Goal: Communication & Community: Answer question/provide support

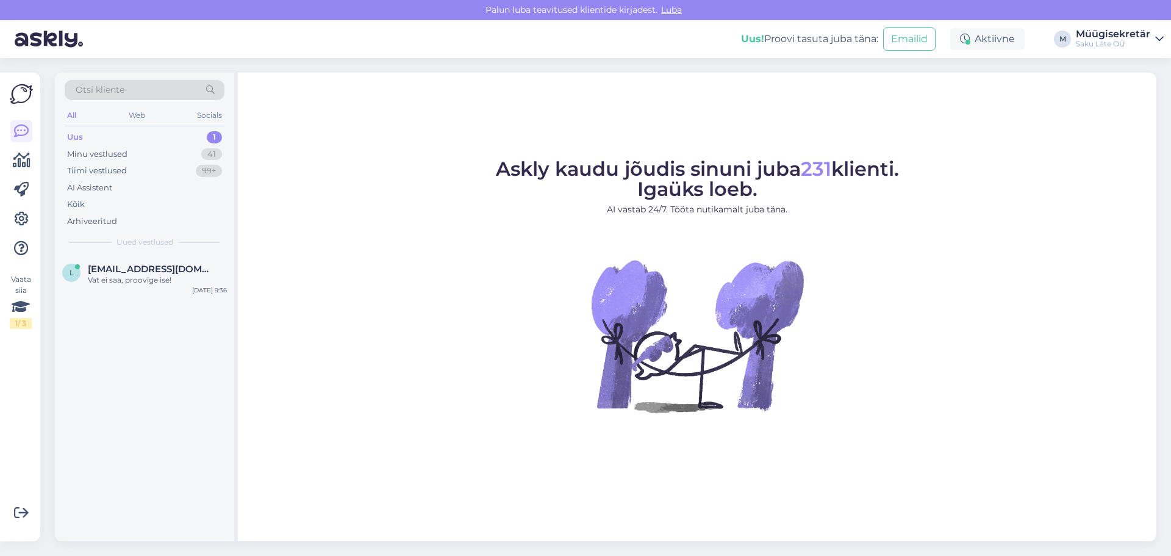
click at [96, 271] on span "[EMAIL_ADDRESS][DOMAIN_NAME]" at bounding box center [151, 268] width 127 height 11
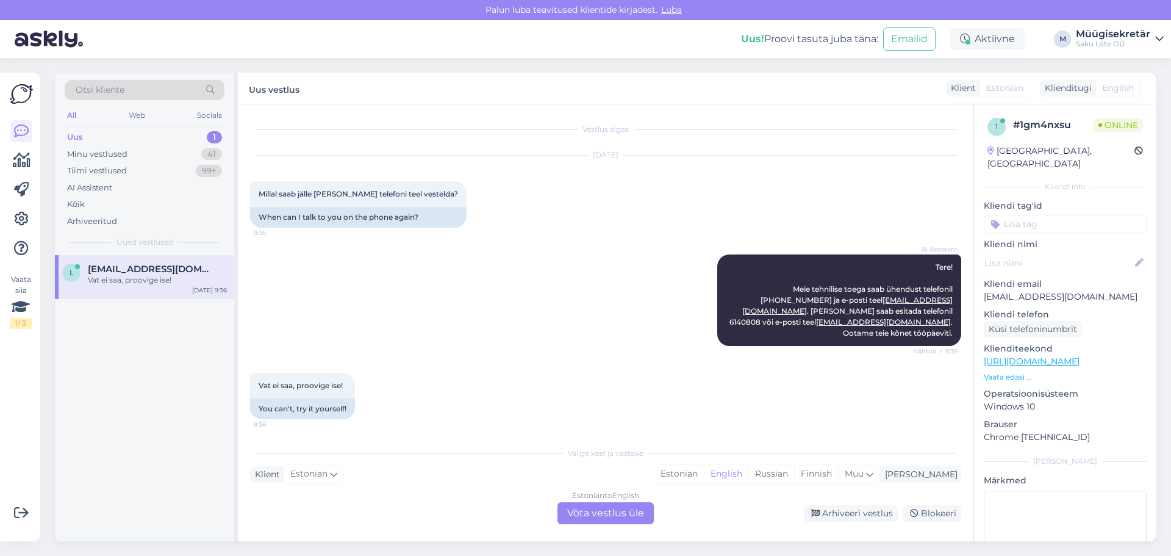
click at [90, 135] on div "Uus 1" at bounding box center [145, 137] width 160 height 17
click at [146, 278] on div "Vat ei saa, proovige ise!" at bounding box center [157, 279] width 139 height 11
click at [123, 189] on div "AI Assistent" at bounding box center [145, 187] width 160 height 17
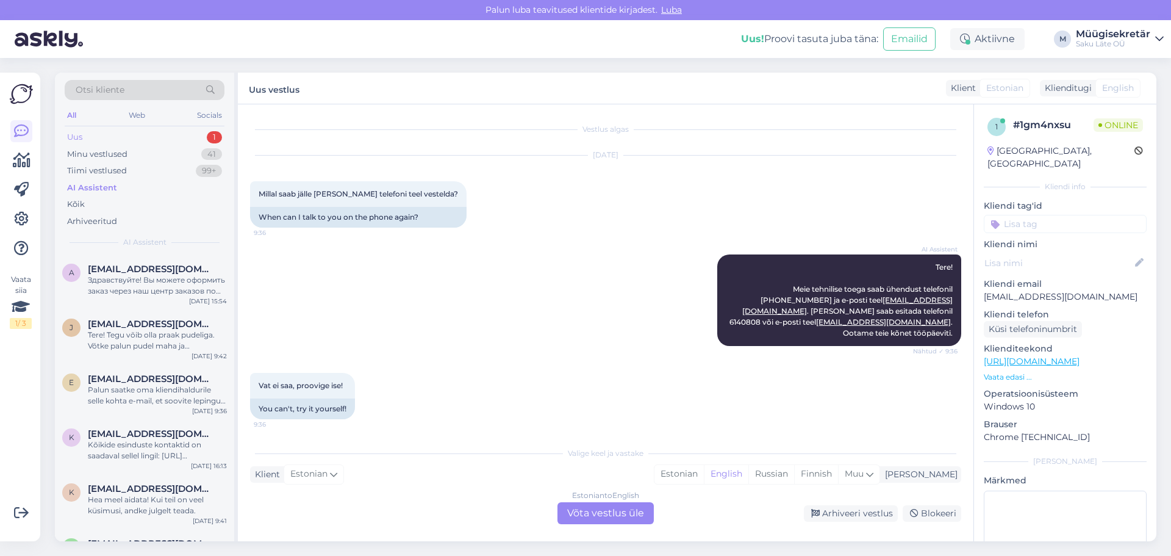
click at [136, 138] on div "Uus 1" at bounding box center [145, 137] width 160 height 17
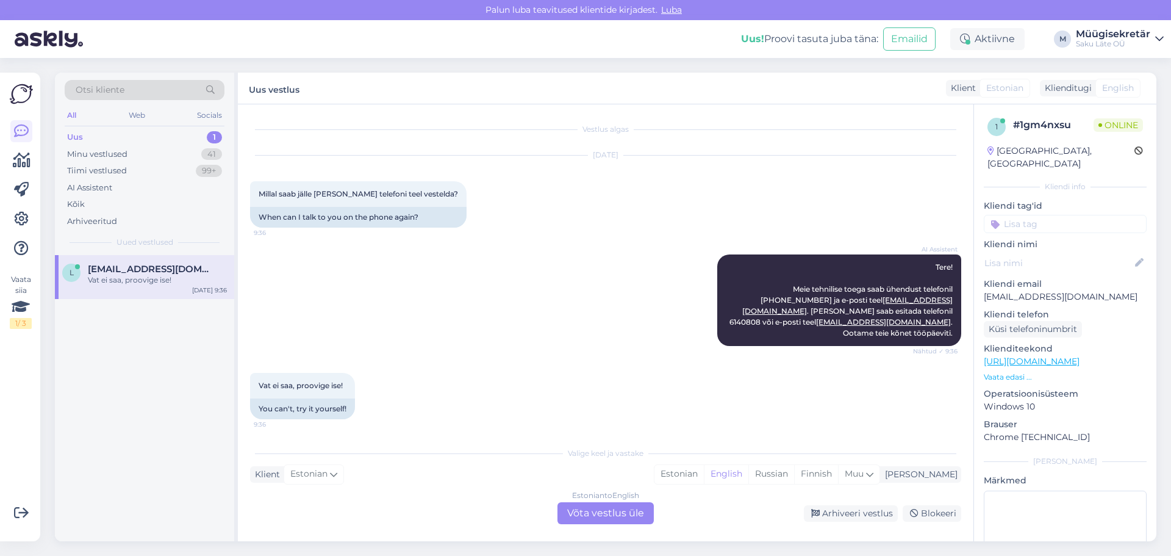
click at [134, 296] on div "l ladu@plastor.ee Vat ei saa, proovige ise! Sep 8 9:36" at bounding box center [144, 277] width 179 height 44
click at [615, 524] on div "Vestlus algas Sep 8 2025 Millal saab jälle Teiega telefoni teel vestelda? 9:36 …" at bounding box center [605, 322] width 735 height 437
click at [611, 512] on div "Estonian to English Võta vestlus üle" at bounding box center [605, 513] width 96 height 22
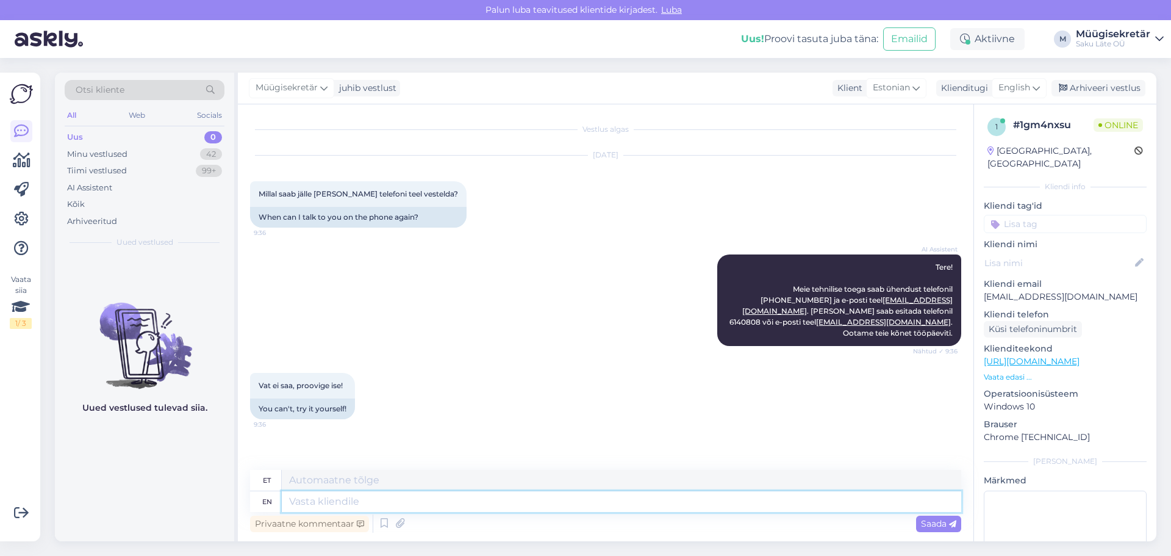
click at [349, 504] on textarea at bounding box center [621, 501] width 679 height 21
type textarea "Kuidas s"
type textarea "Kuidas"
type textarea "Kuidas saame"
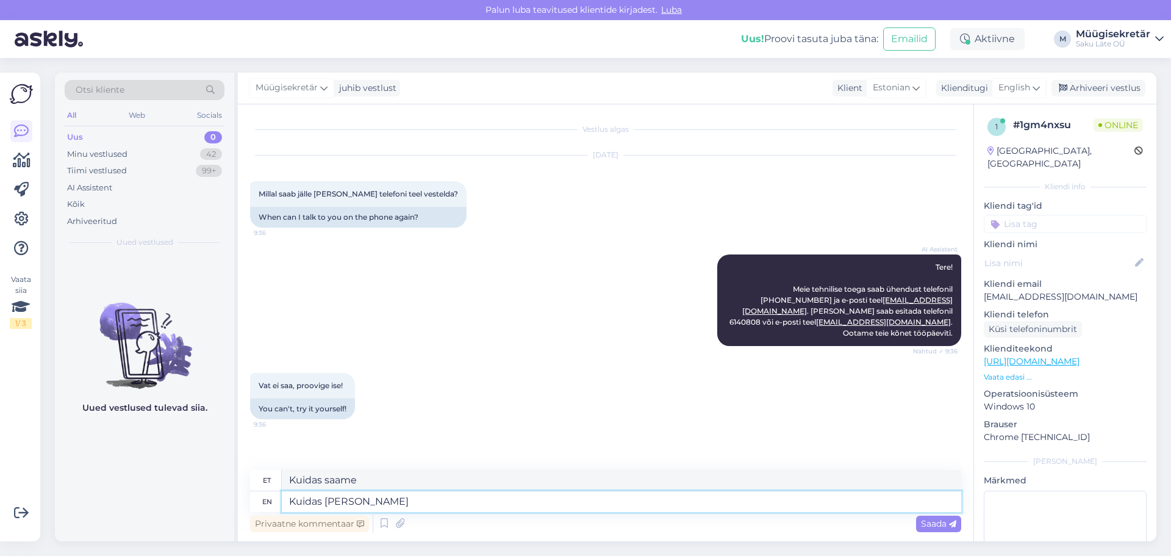
type textarea "Kuidas saame Teid a"
type textarea "Kuidas saame Teid"
type textarea "Kuidas saame Teid aidata"
type textarea "Kuidas sa"
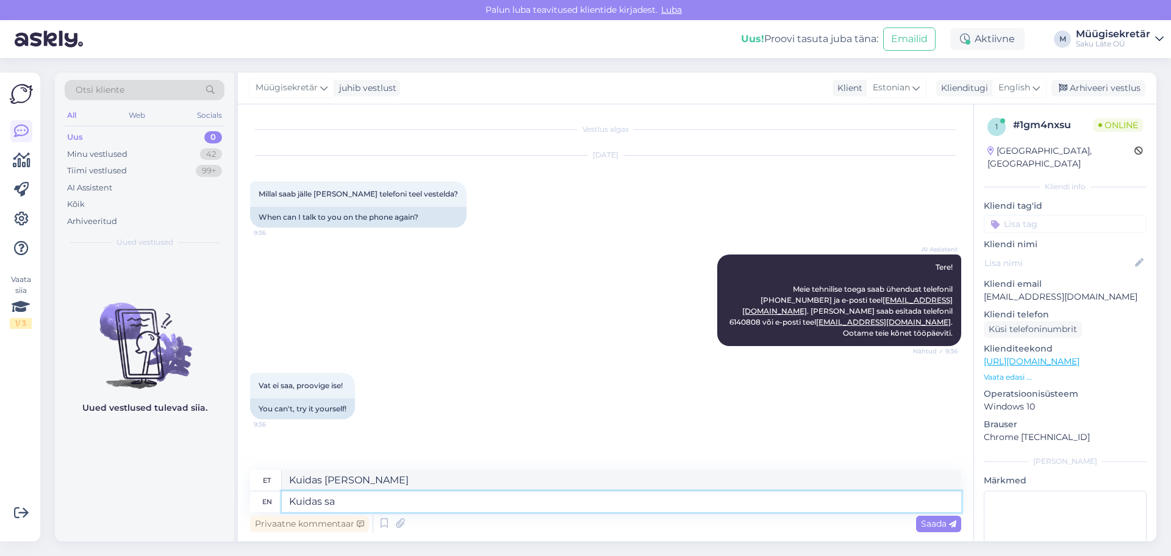
type textarea "Kuidas saame Teid"
type textarea "Kuidas"
type textarea "Kuidas saame"
type textarea "Kuid"
type textarea "Kuidas"
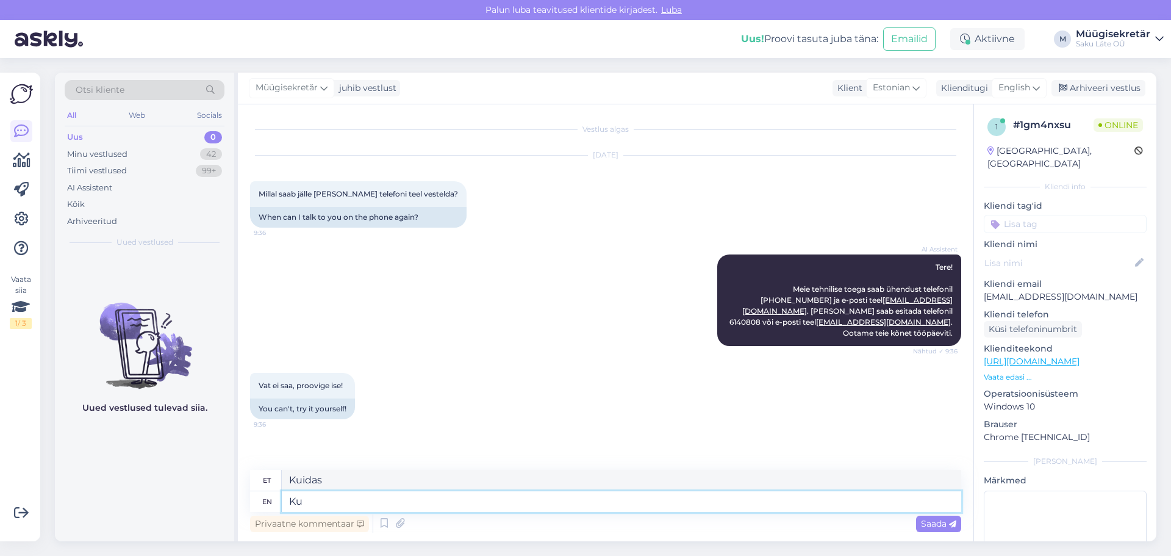
type textarea "K"
type textarea "Kas s"
type textarea "Kas"
type textarea "Kas soovite ve"
type textarea "Kas soovis"
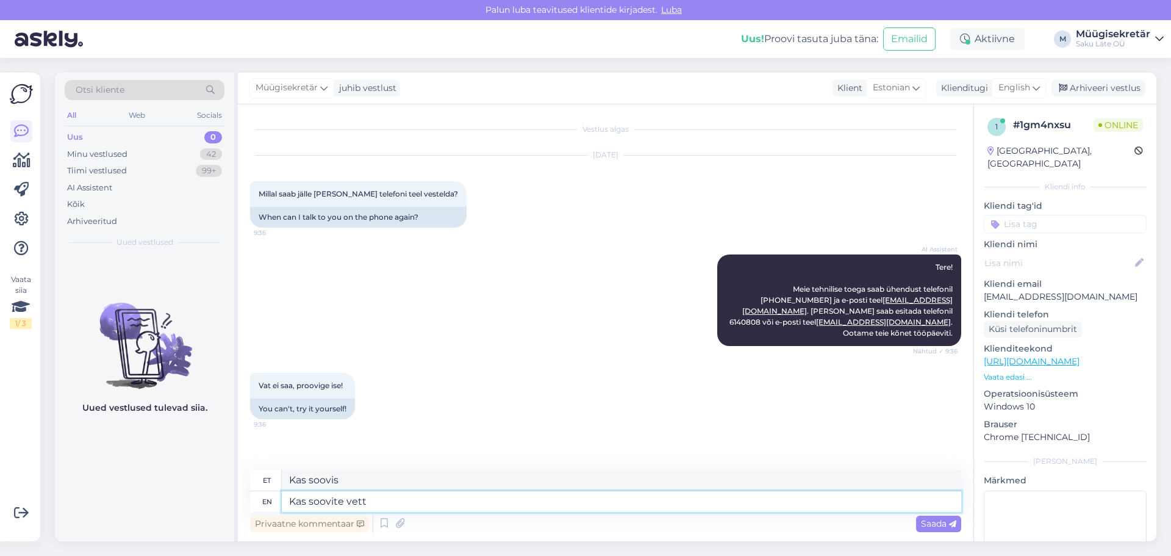
type textarea "Kas soovite vett t"
type textarea "Kas soovite vett"
type textarea "Kas soovite vett tellida?"
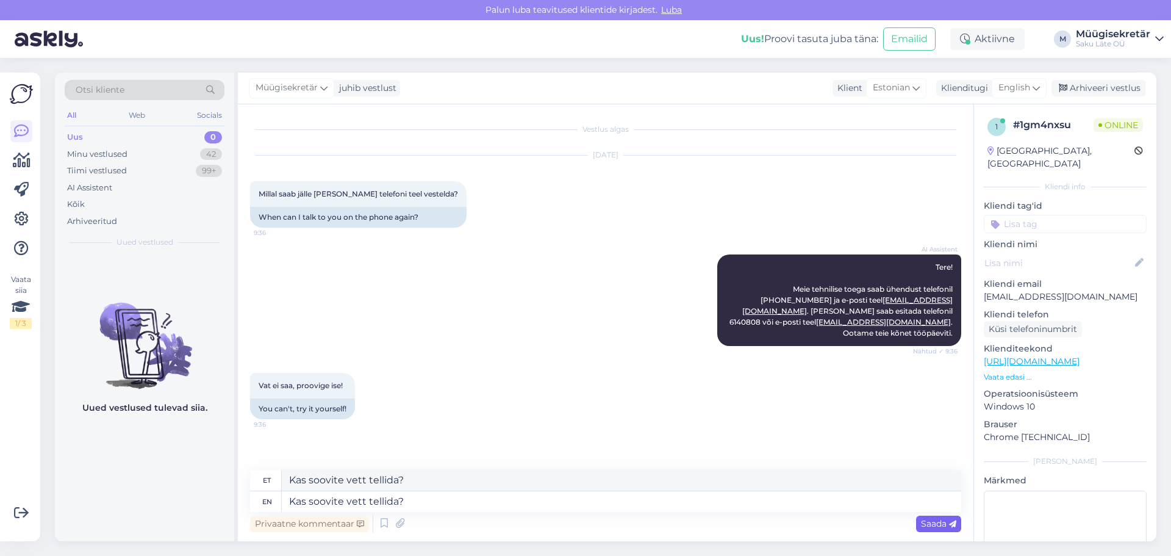
click at [931, 526] on span "Saada" at bounding box center [938, 523] width 35 height 11
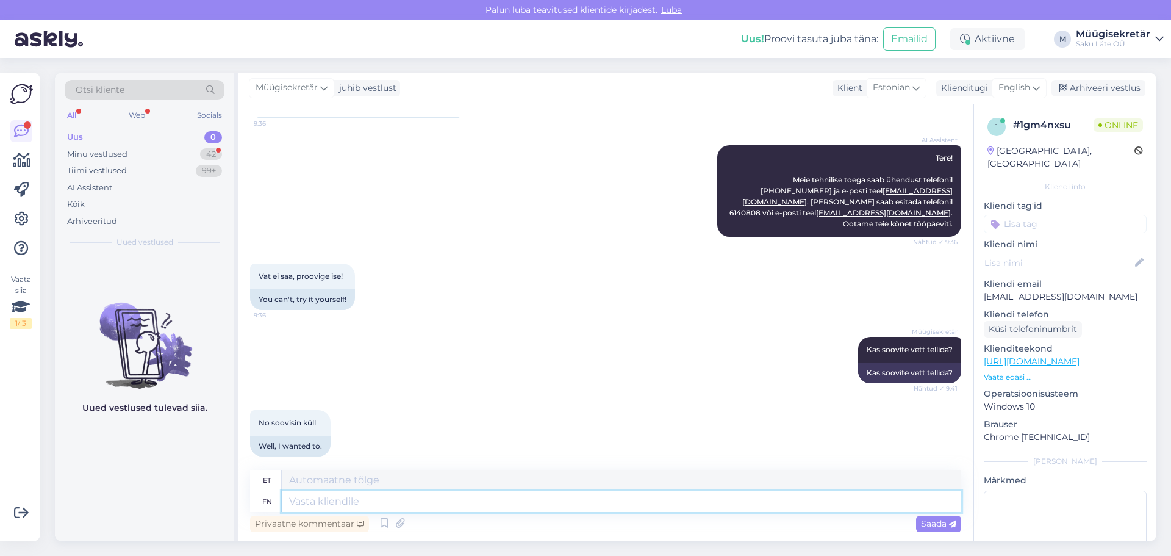
click at [302, 496] on textarea at bounding box center [621, 501] width 679 height 21
type textarea "Kuidas"
type textarea "Kuidas on"
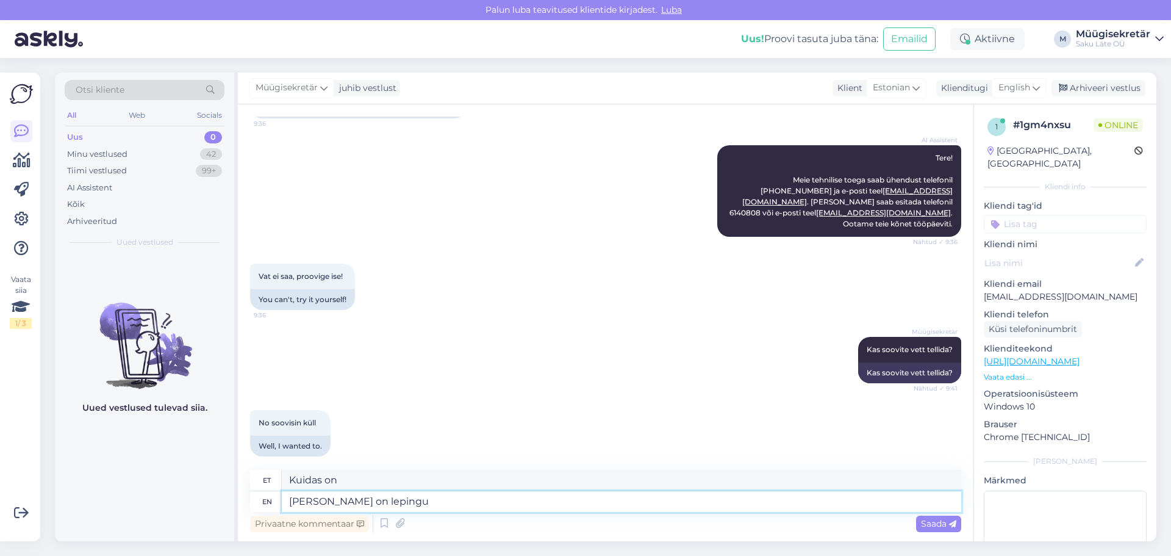
type textarea "Kuidas on lepingu n"
type textarea "Kuidas on leping"
type textarea "Kuidas on lepingu number ja"
type textarea "Kuidas on lepingu number"
type textarea "Kuidas on lepingu number ja"
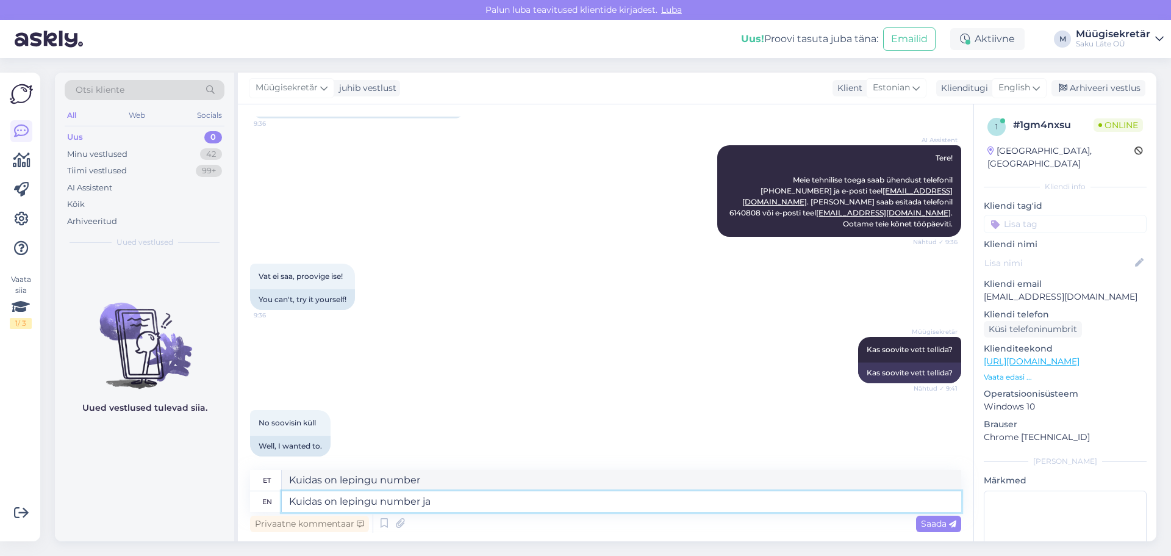
type textarea "Kuidas on lepingu number ja"
type textarea "Kuidas on lepingu number ja mitu"
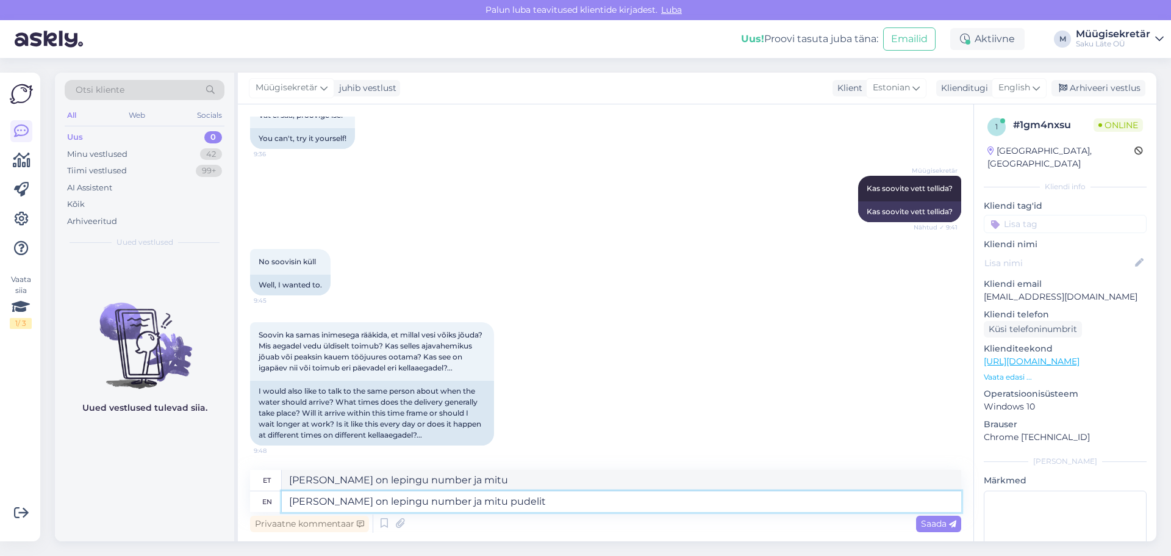
type textarea "Kuidas on lepingu number ja mitu pudelit s"
type textarea "Kuidas on lepingu number ja mitu pudelit"
type textarea "Kuidas on lepingu number ja mitu pudelit soovite"
type textarea "Kuidas on lepingu number ja mitu pudelit soovite?"
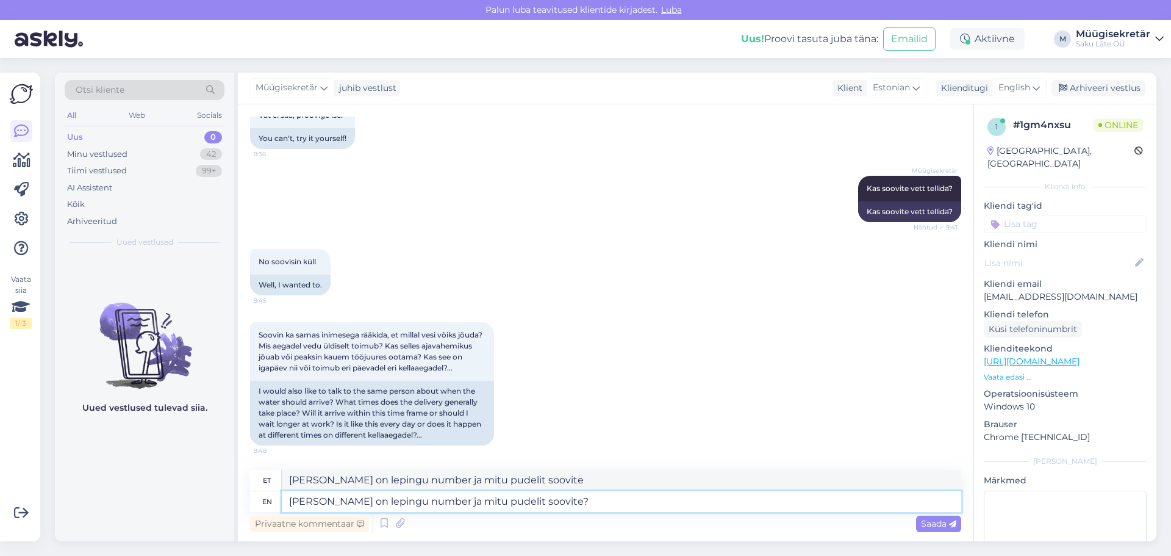
type textarea "Kuidas on lepingu number ja mitu pudelit soovite?"
type textarea "Kuidas on lepingu number ja mitu"
type textarea "Kuidas on lepingu number ja mitu pudelit"
type textarea "Kuidas on lepingu numb"
type textarea "Kuidas on lepingu number ja"
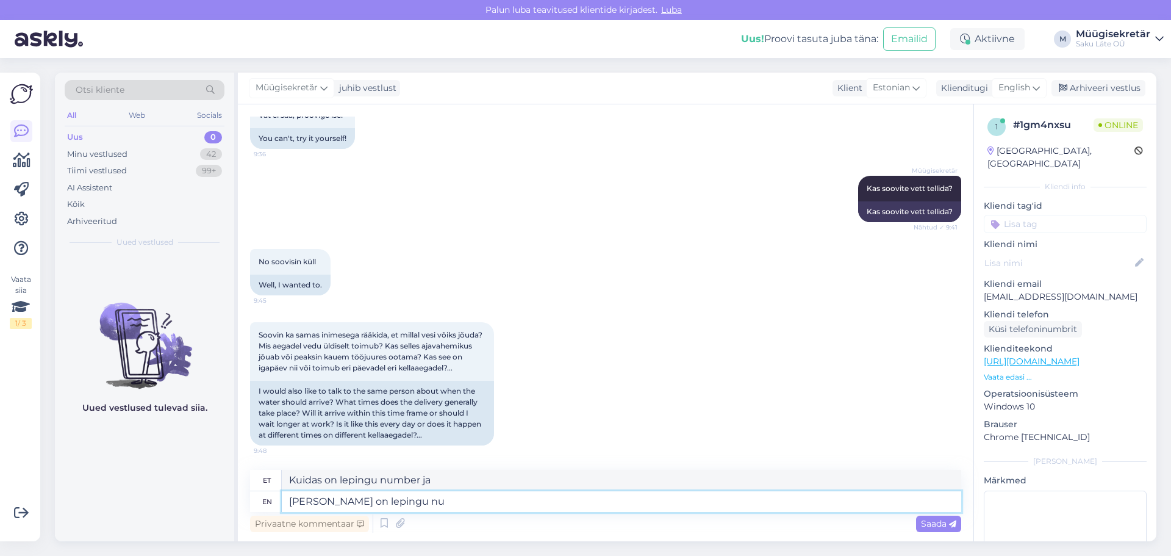
type textarea "Kuidas on lepingu n"
type textarea "Kuidas on lepingu number"
type textarea "Kuidas on lepin"
type textarea "Kuidas on lepingu number ja mitu"
type textarea "Kuidas on lepi"
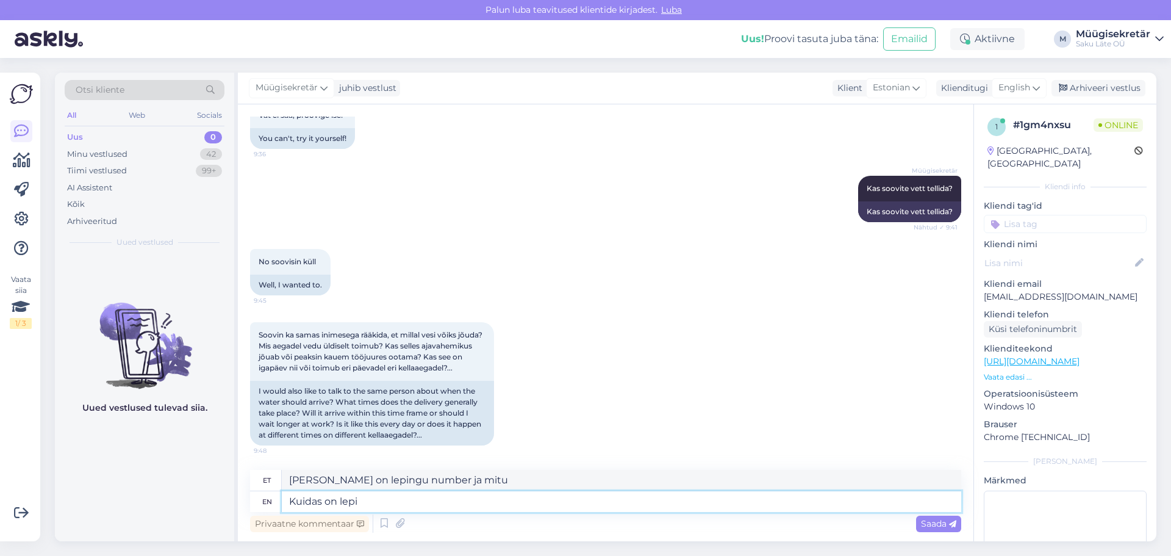
type textarea "Kuidas on leping"
type textarea "Kuidas"
type textarea "Kuidas on"
type textarea "K"
type textarea "Kuidas"
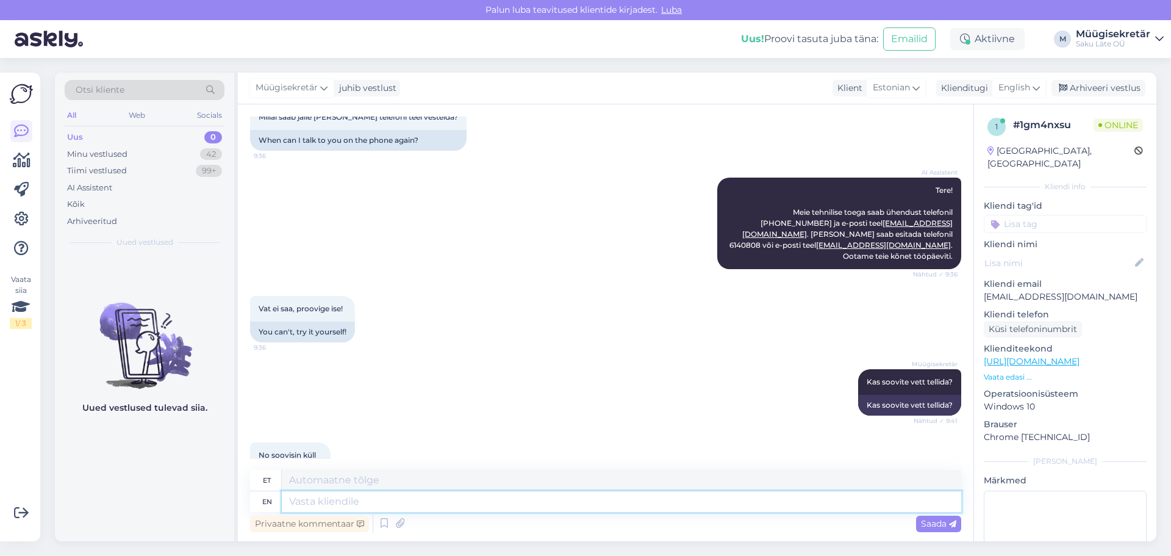
scroll to position [26, 0]
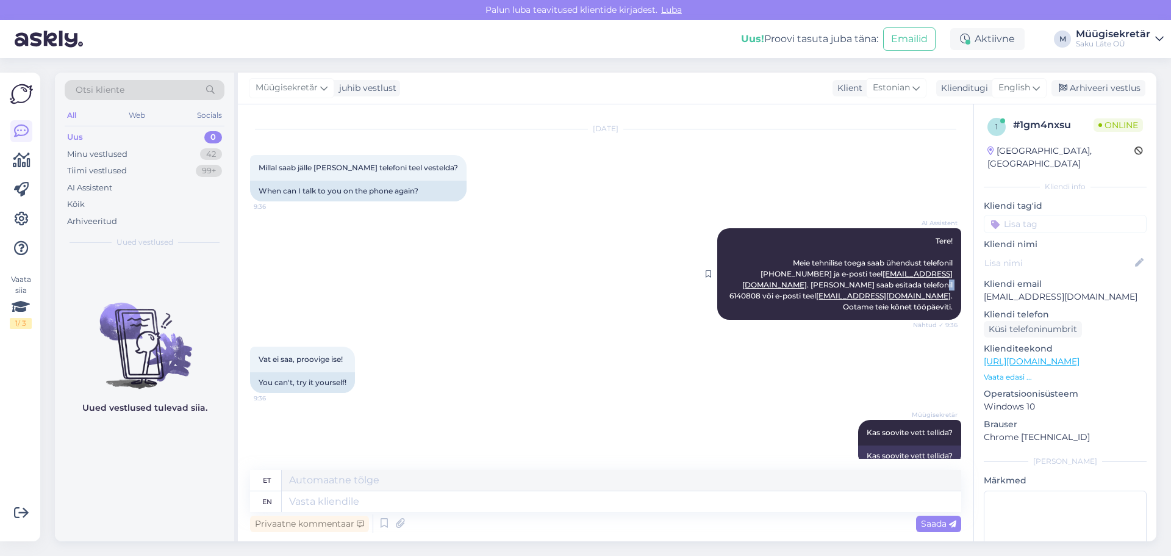
drag, startPoint x: 740, startPoint y: 286, endPoint x: 755, endPoint y: 285, distance: 15.3
click at [755, 285] on span "Tere! Meie tehnilise toega saab ühendust telefonil +372 614 0810 ja e-posti tee…" at bounding box center [841, 273] width 225 height 75
drag, startPoint x: 736, startPoint y: 284, endPoint x: 768, endPoint y: 285, distance: 31.7
click at [768, 285] on div "AI Assistent Tere! Meie tehnilise toega saab ühendust telefonil +372 614 0810 j…" at bounding box center [839, 273] width 244 height 91
copy span "6140808"
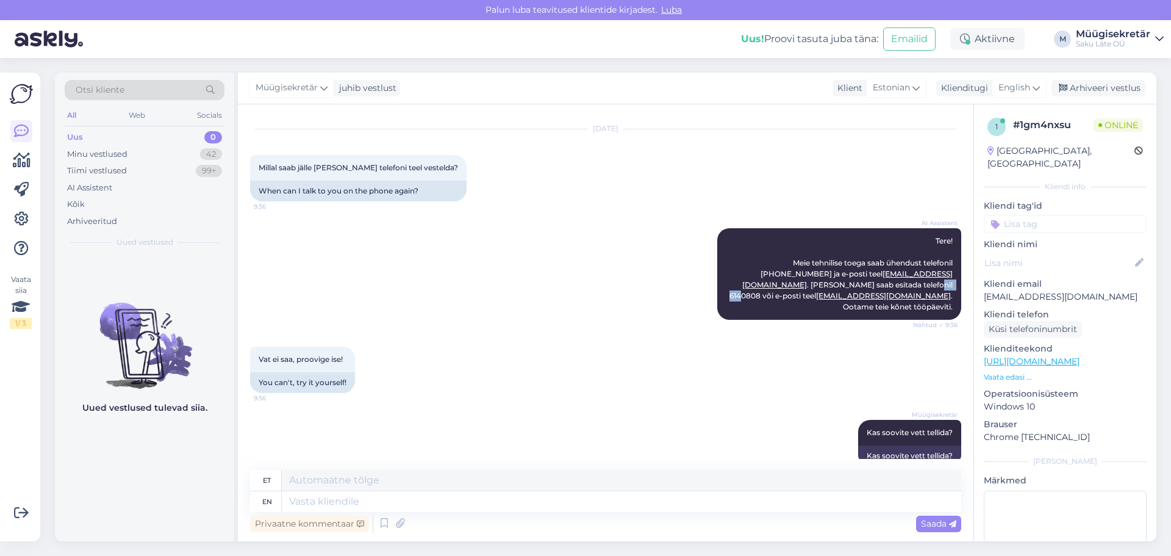
scroll to position [270, 0]
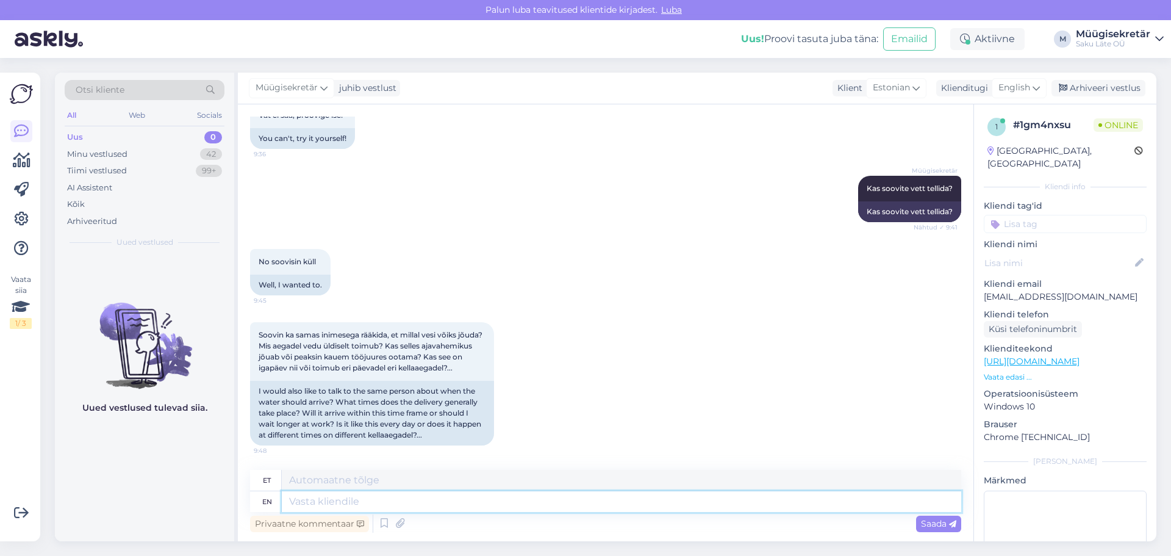
click at [363, 502] on textarea at bounding box center [621, 501] width 679 height 21
type textarea "Võtke me"
type textarea "Võtke"
type textarea "Võtke meiega"
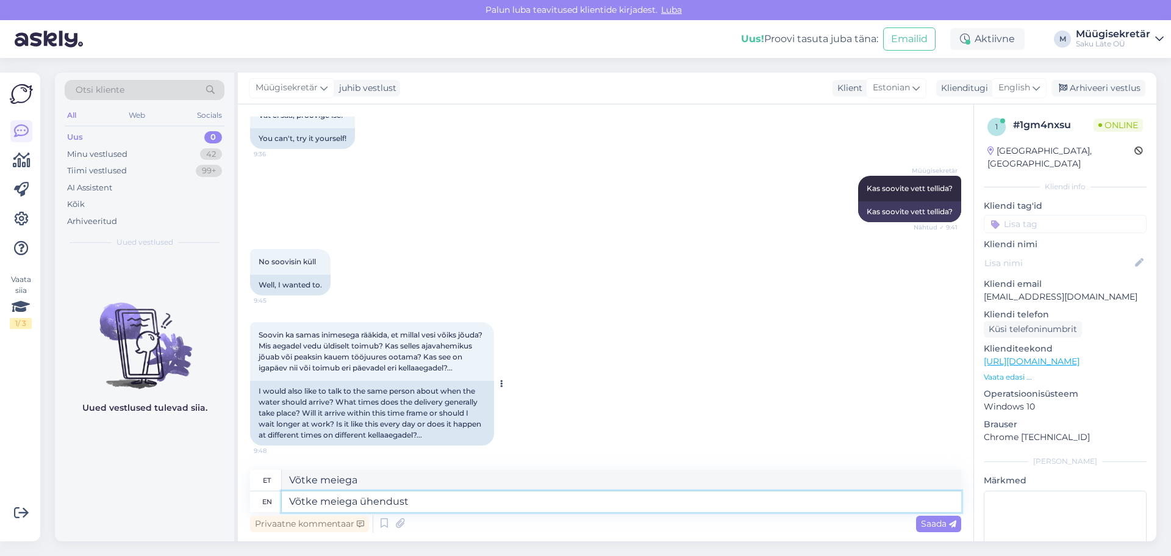
type textarea "Võtke meiega ühendust"
type textarea "Võta meiega ühendust"
paste textarea "6140808"
type textarea "Võtke meiega ühendust 6140808"
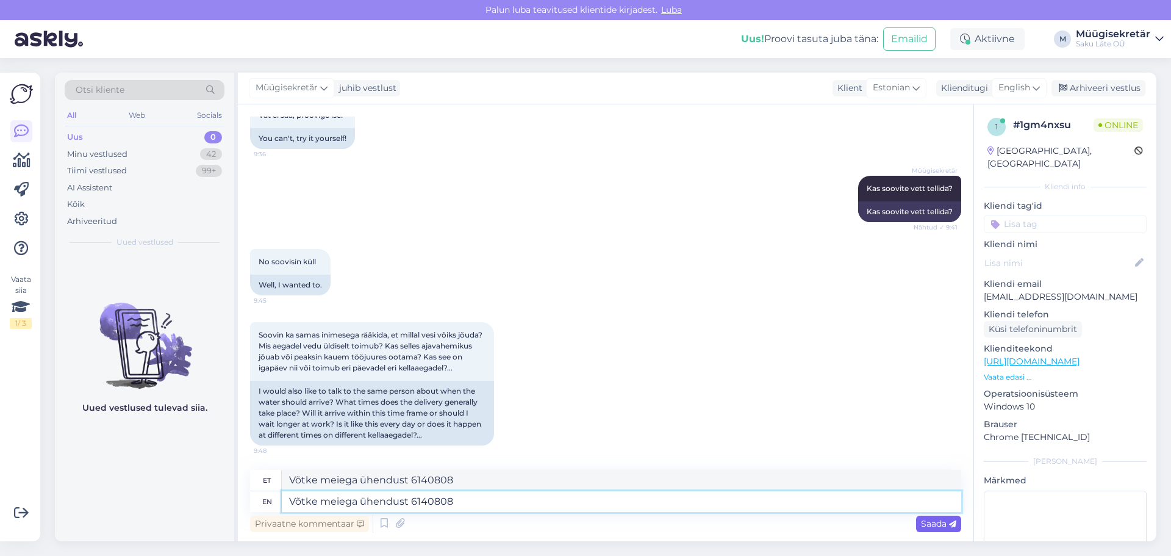
type textarea "Võtke meiega ühendust 6140808"
click at [921, 523] on span "Saada" at bounding box center [938, 523] width 35 height 11
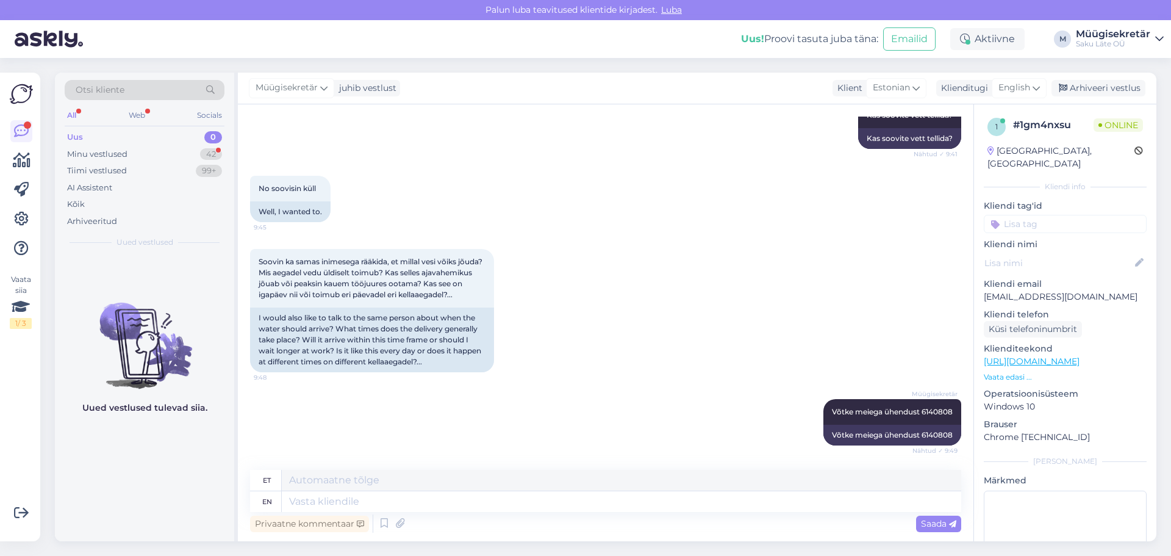
scroll to position [449, 0]
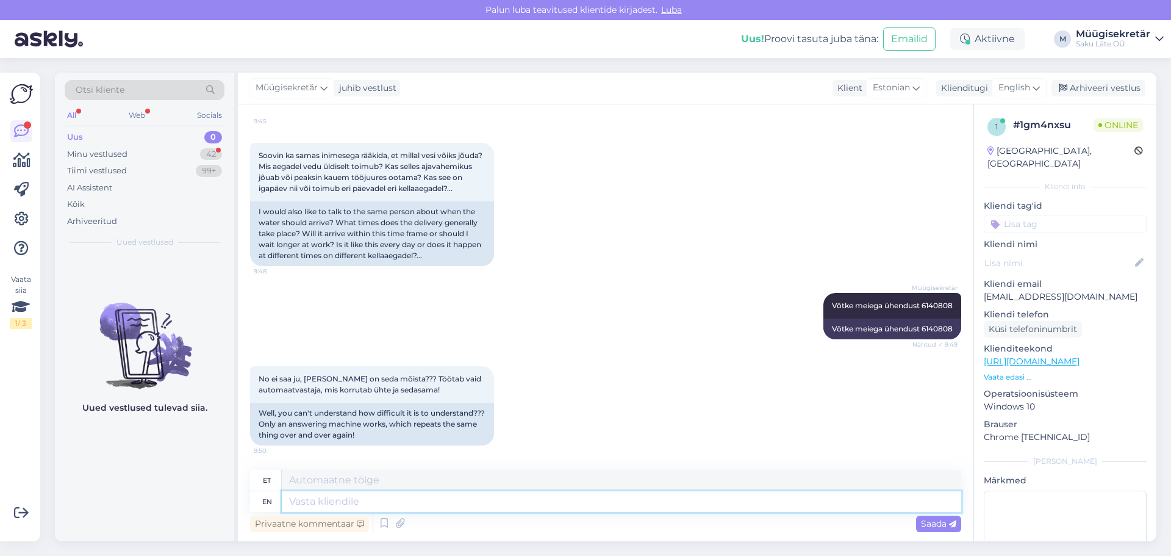
click at [363, 504] on textarea at bounding box center [621, 501] width 679 height 21
type textarea "Kuidas"
type textarea "Kuidas on"
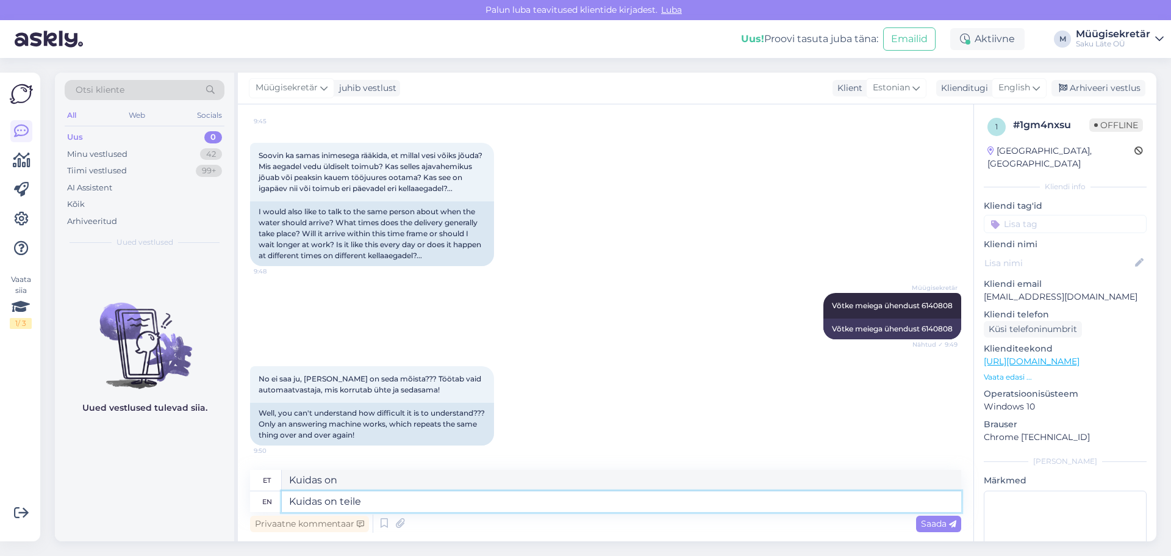
type textarea "Kuidas on teile"
type textarea "Kuidas teil"
type textarea "Kuidas on teile telefoni n"
type textarea "Kuidas teil telefoni teel"
type textarea "Kuidas on teile telefoni number"
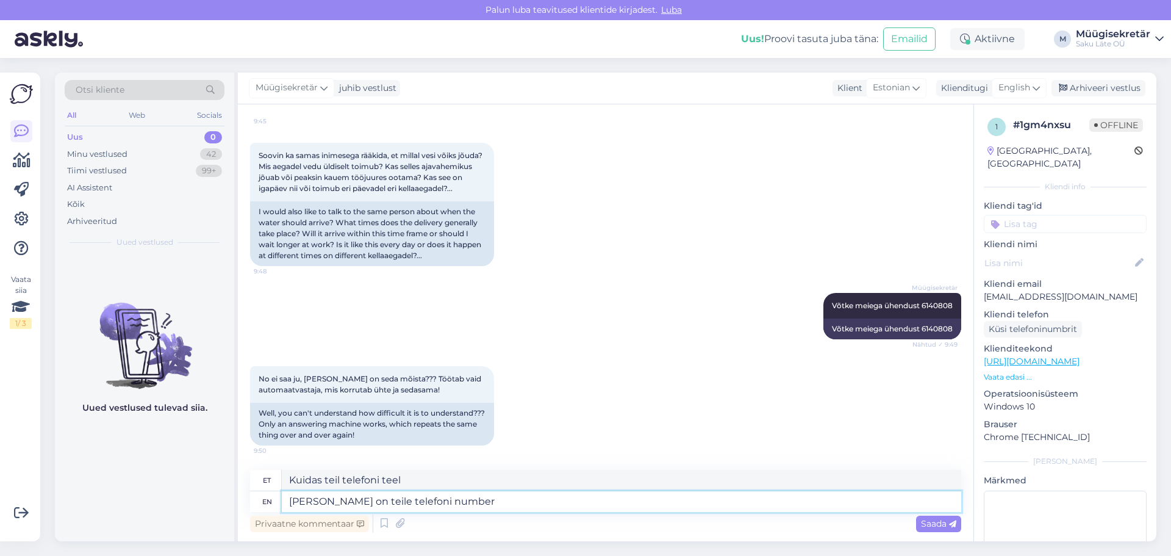
type textarea "Kuidas teile telefoninumbril"
type textarea "Kuidas on teile telefoni number,"
type textarea "Kuidas teile telefoninumbril,"
type textarea "Kuidas on teile telefoni number, võtame"
type textarea "Kuidas teile telefoni number, võtame"
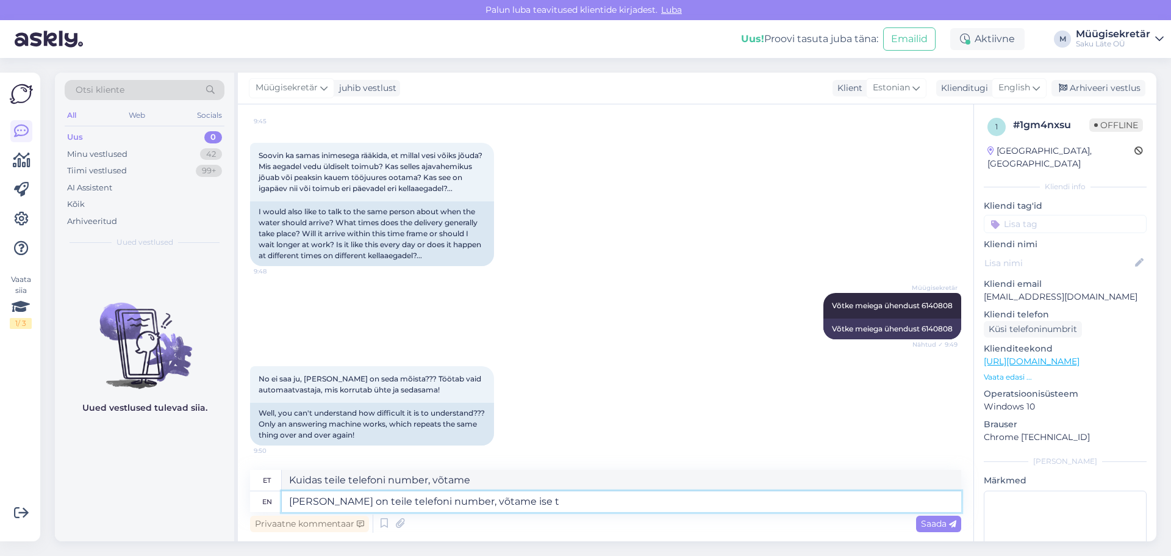
type textarea "Kuidas on teile telefoni number, võtame ise te"
type textarea "Kuidas on teile telefoni number, võtame ise"
type textarea "Kuidas on teile telefoni number, võtame ise teiega"
type textarea "Kuidas on teile telefoni number, võtame ise teiega ühendust."
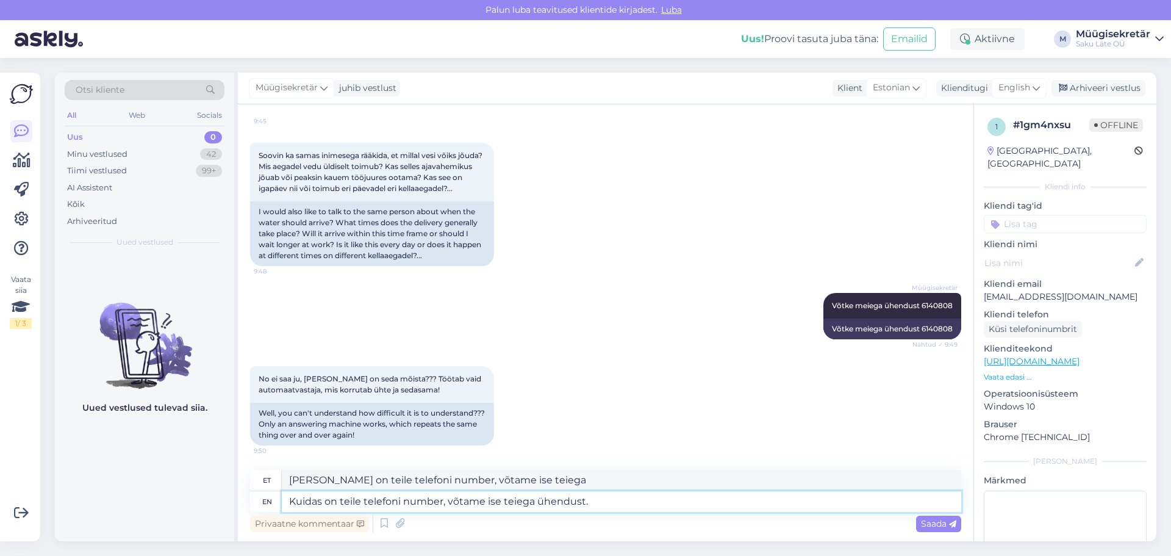
type textarea "Kuidas on teile telefoni number, võtame ise teiega ühendust."
type textarea "Kuidas on teile telefoni number, võtame ise teiega ühendust?"
click at [362, 502] on textarea "Kuidas on teile telefoni number, võtame ise teiega ühendust?" at bounding box center [621, 501] width 679 height 21
type textarea "Kuidas on tei telefoni number, võtame ise teiega ühendust?"
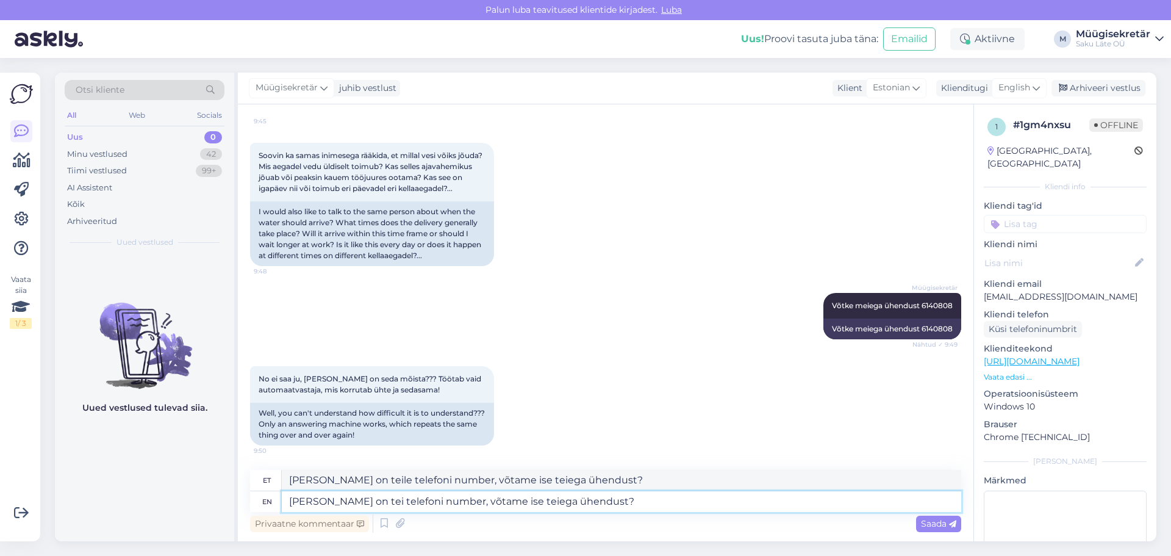
type textarea "Kuidas on tei telefoni number, võtame ise teiega ühendust?"
type textarea "Kuidas on teie telefoni number, võtame ise teiega ühendust?"
click at [944, 527] on span "Saada" at bounding box center [938, 523] width 35 height 11
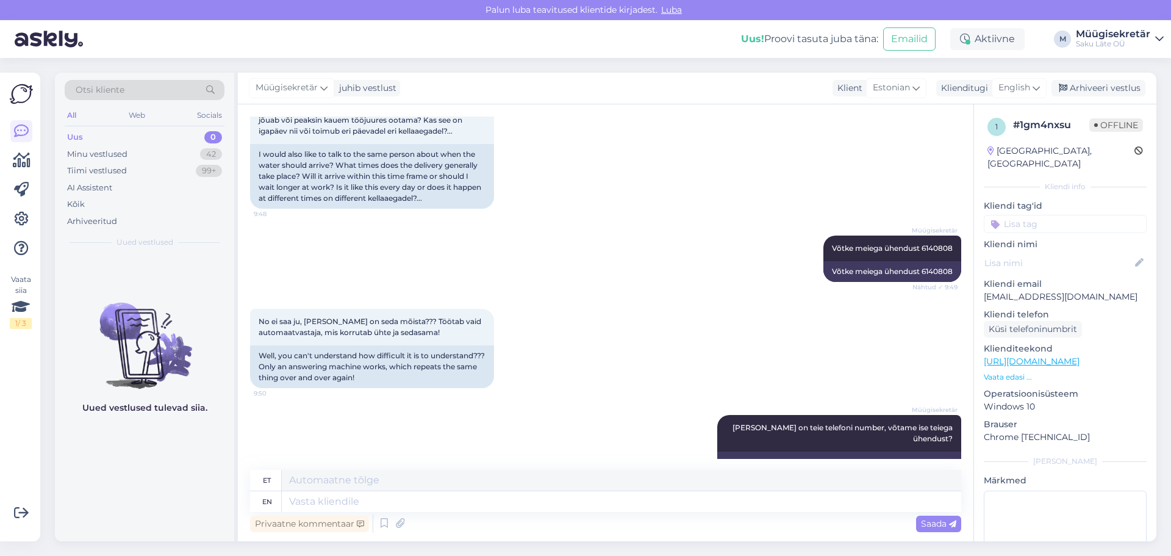
scroll to position [523, 0]
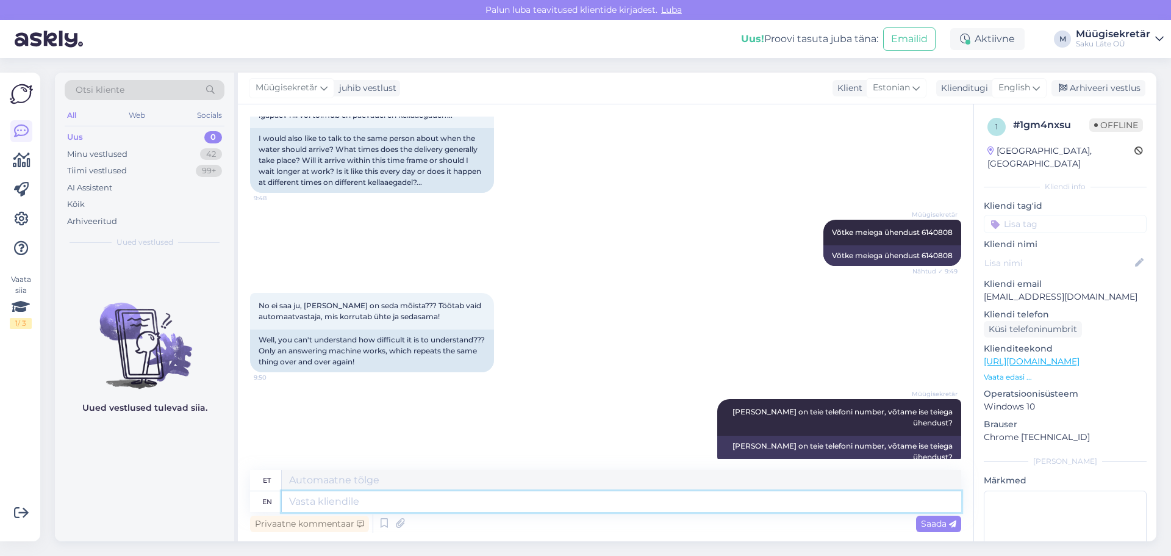
click at [321, 505] on textarea at bounding box center [621, 501] width 679 height 21
